Goal: Download file/media

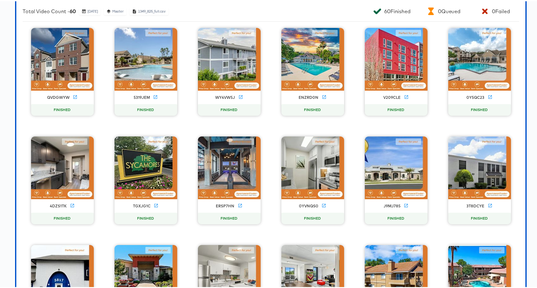
scroll to position [611, 0]
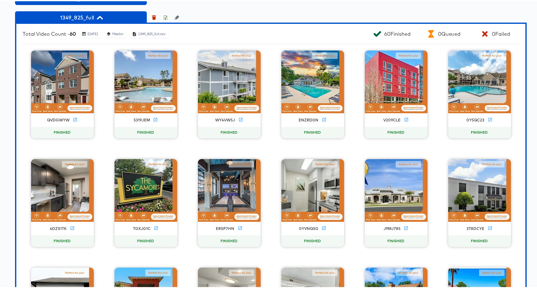
click at [162, 35] on div "1349_825_full.csv" at bounding box center [152, 32] width 28 height 5
copy div "1349_825_full"
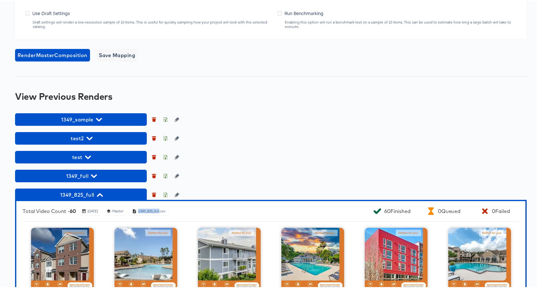
scroll to position [0, 0]
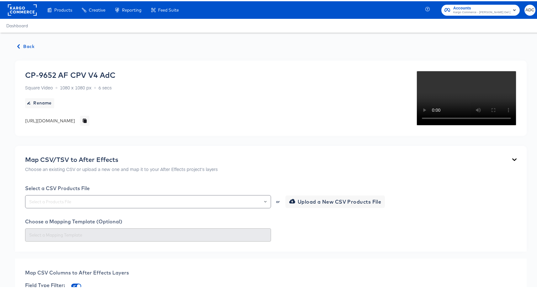
click at [115, 113] on div "CP-9652 AF CPV V4 AdC Square Video 1080 x 1080 px 6 secs Rename https://dynamo-…" at bounding box center [70, 96] width 90 height 55
click at [75, 120] on div "https://dynamo-video-projects.s3.eu-west-1.amazonaws.com/production/projects/co…" at bounding box center [50, 119] width 50 height 6
click at [75, 119] on div "https://dynamo-video-projects.s3.eu-west-1.amazonaws.com/production/projects/co…" at bounding box center [50, 119] width 50 height 6
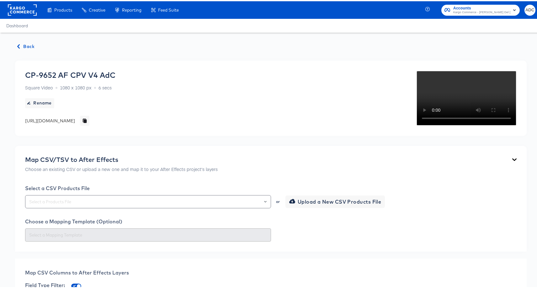
copy div "20250722_171115_cp_9652_af_cpv_v4_adc_b2xhgq"
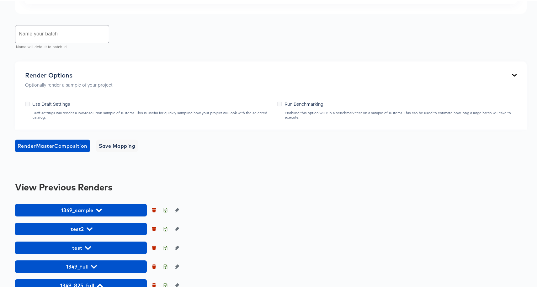
scroll to position [489, 0]
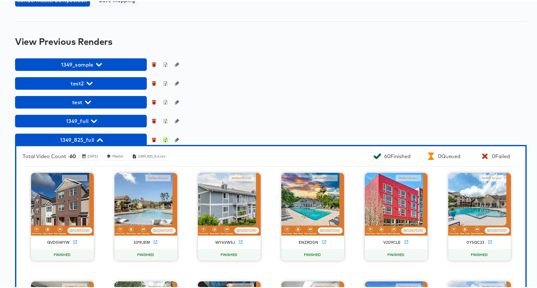
click at [165, 141] on icon "button" at bounding box center [165, 138] width 4 height 4
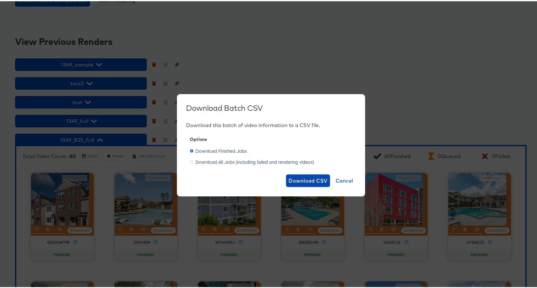
click at [301, 179] on span "Download CSV" at bounding box center [308, 179] width 39 height 9
click at [345, 179] on span "Cancel" at bounding box center [345, 179] width 18 height 9
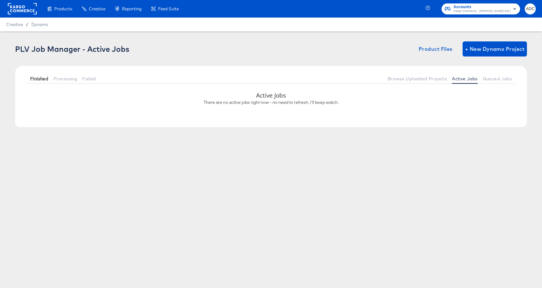
click at [40, 80] on span "Finished" at bounding box center [39, 78] width 18 height 5
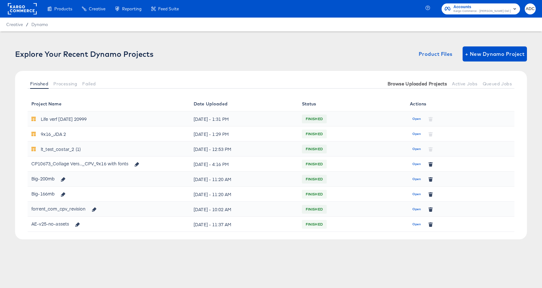
click at [397, 83] on span "Browse Uploaded Projects" at bounding box center [417, 83] width 60 height 5
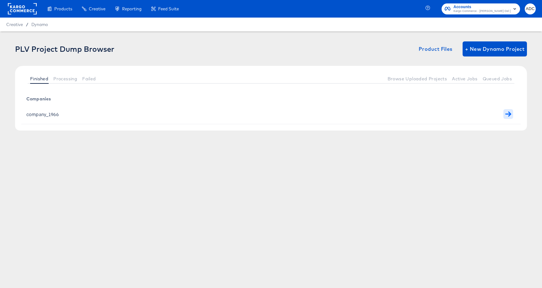
click at [504, 114] on button "button" at bounding box center [508, 114] width 10 height 10
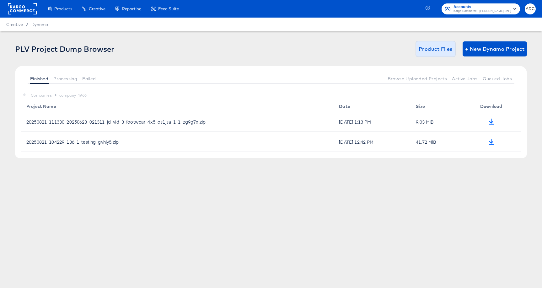
click at [441, 44] on button "Product Files" at bounding box center [435, 48] width 39 height 15
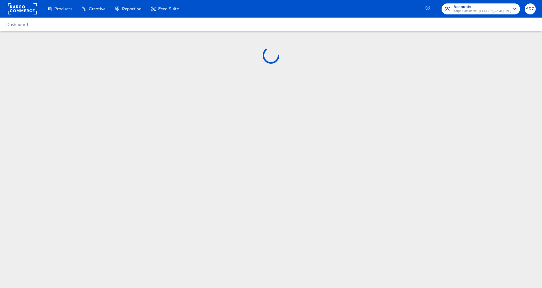
click at [288, 7] on div "Products Creative Reporting Feed Suite Accounts Kargo Commerce - Antonio Del Ca…" at bounding box center [271, 9] width 542 height 18
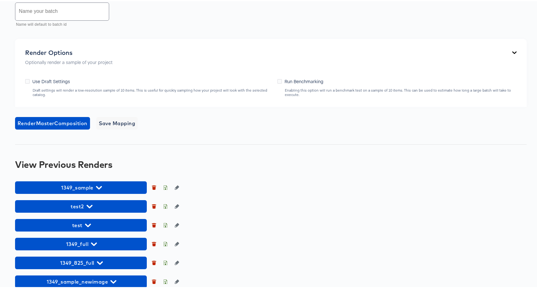
scroll to position [420, 0]
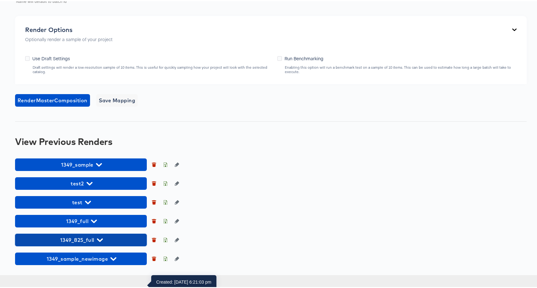
click at [108, 245] on button "1349_825_full" at bounding box center [81, 238] width 132 height 13
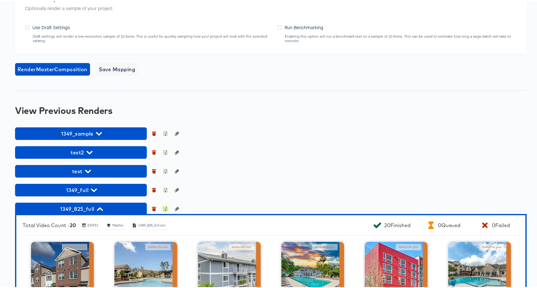
click at [165, 210] on icon "button" at bounding box center [165, 207] width 4 height 4
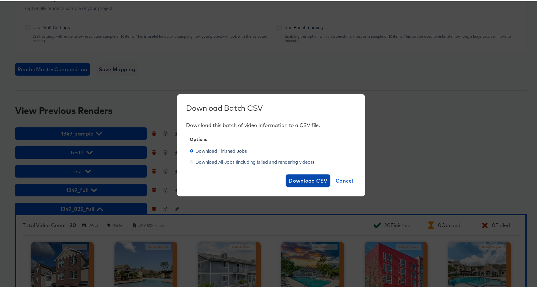
click at [305, 182] on span "Download CSV" at bounding box center [308, 179] width 39 height 9
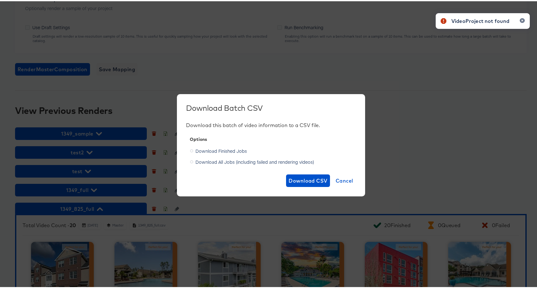
click at [242, 166] on div "Download All Jobs (including failed and rendering videos)" at bounding box center [271, 161] width 162 height 11
click at [241, 159] on span "Download All Jobs (including failed and rendering videos)" at bounding box center [255, 160] width 119 height 6
click at [0, 0] on input "Download All Jobs (including failed and rendering videos)" at bounding box center [0, 0] width 0 height 0
click at [294, 180] on span "Download CSV" at bounding box center [308, 179] width 39 height 9
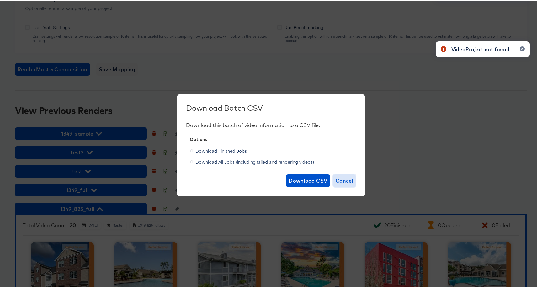
click at [343, 180] on span "Cancel" at bounding box center [345, 179] width 18 height 9
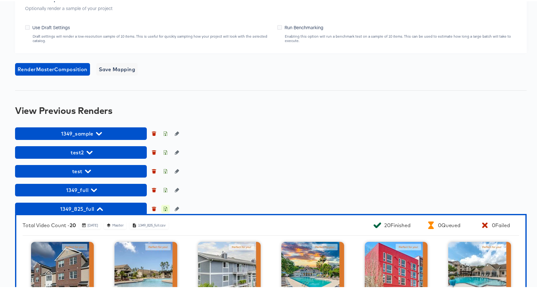
click at [166, 210] on icon "button" at bounding box center [165, 207] width 4 height 4
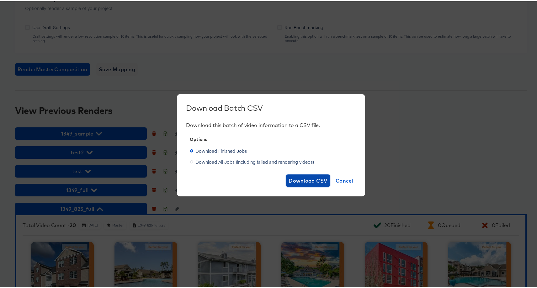
click at [299, 179] on span "Download CSV" at bounding box center [308, 179] width 39 height 9
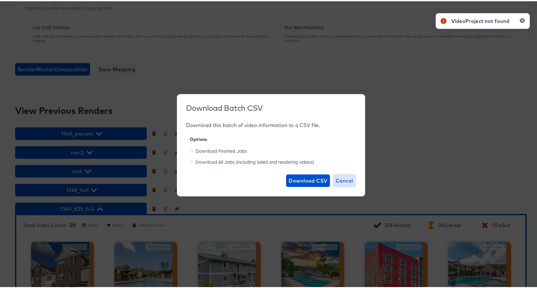
click at [342, 180] on span "Cancel" at bounding box center [345, 179] width 18 height 9
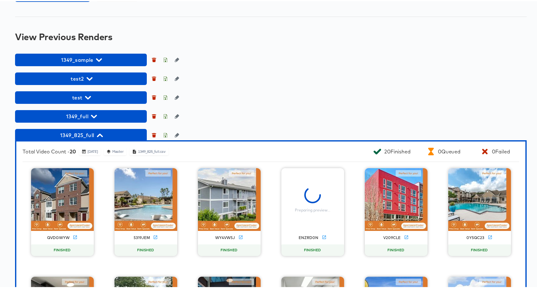
scroll to position [530, 0]
